Goal: Ask a question: Seek information or help from site administrators or community

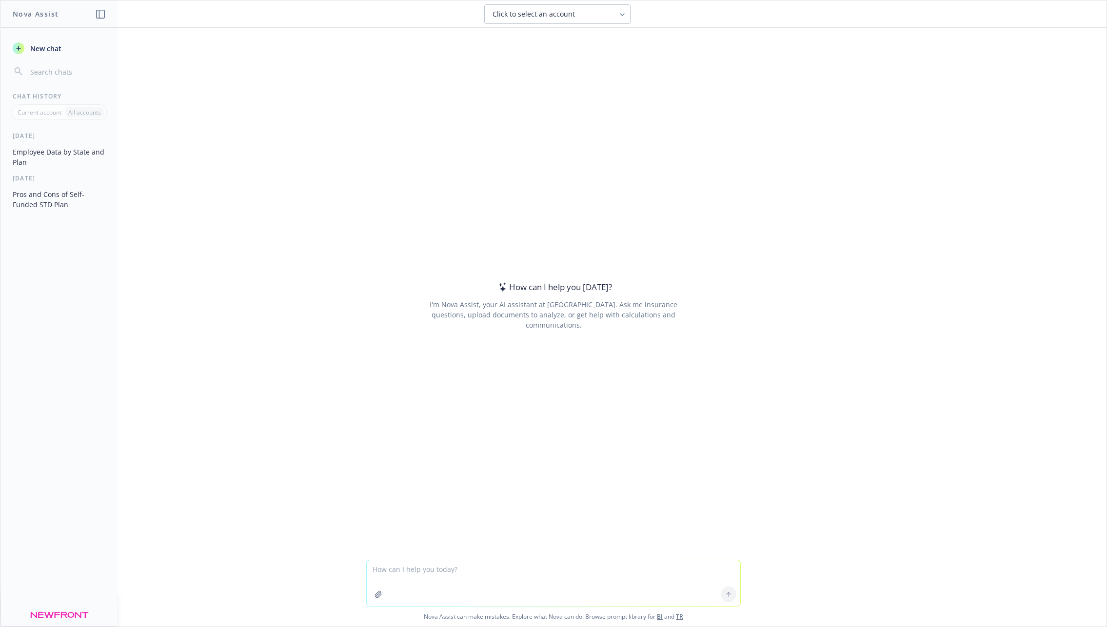
click at [440, 577] on textarea at bounding box center [554, 583] width 374 height 46
click at [519, 582] on textarea "can you help me summarize this for an email to clients? Please include and over…" at bounding box center [554, 578] width 374 height 55
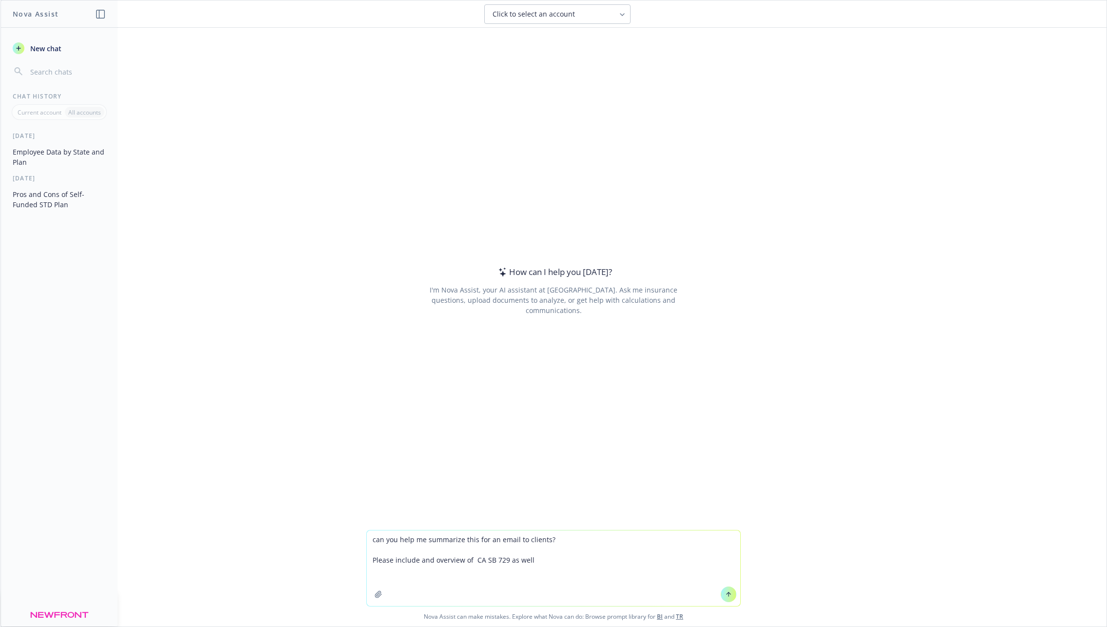
type textarea "lor ips dolo si ametconse adip eli se doeiu te incidid? Utlabo etdolor mag aliq…"
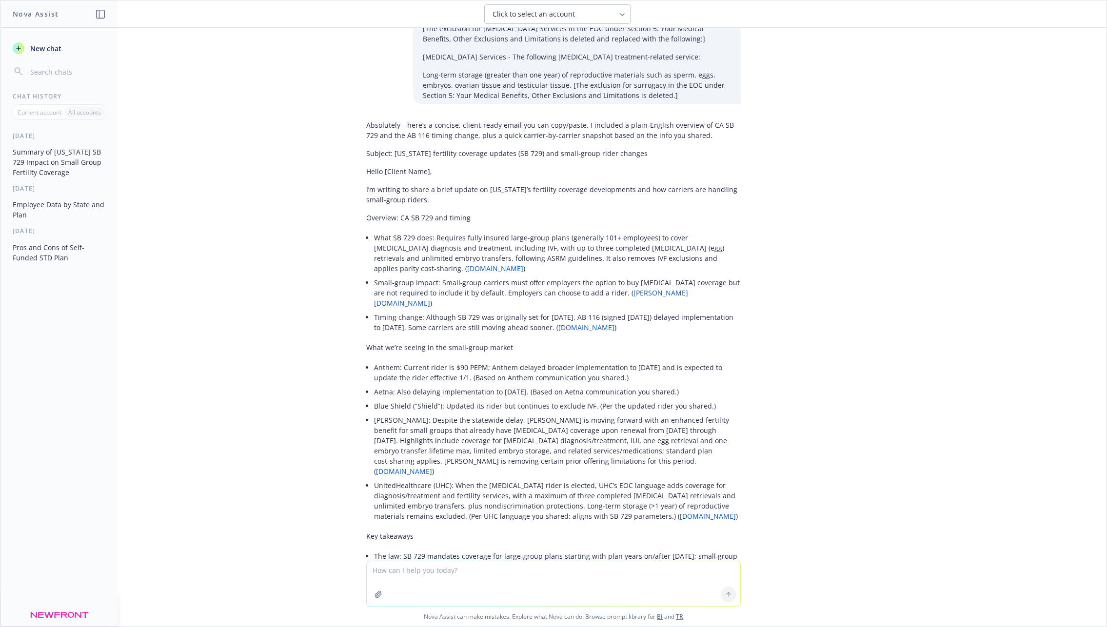
scroll to position [1675, 0]
